Goal: Register for event/course

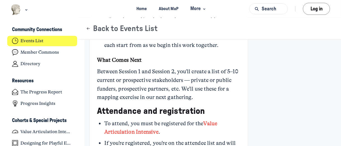
scroll to position [643, 0]
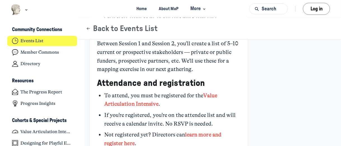
click at [209, 92] on link "Value Articulation Intensive" at bounding box center [160, 99] width 113 height 15
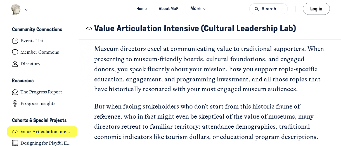
scroll to position [252, 0]
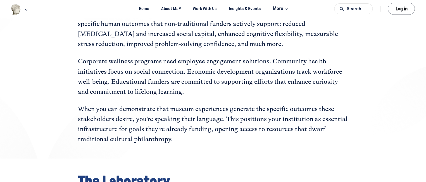
scroll to position [510, 0]
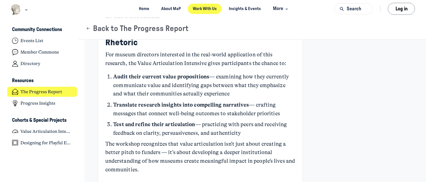
scroll to position [1467, 0]
